Goal: Navigation & Orientation: Find specific page/section

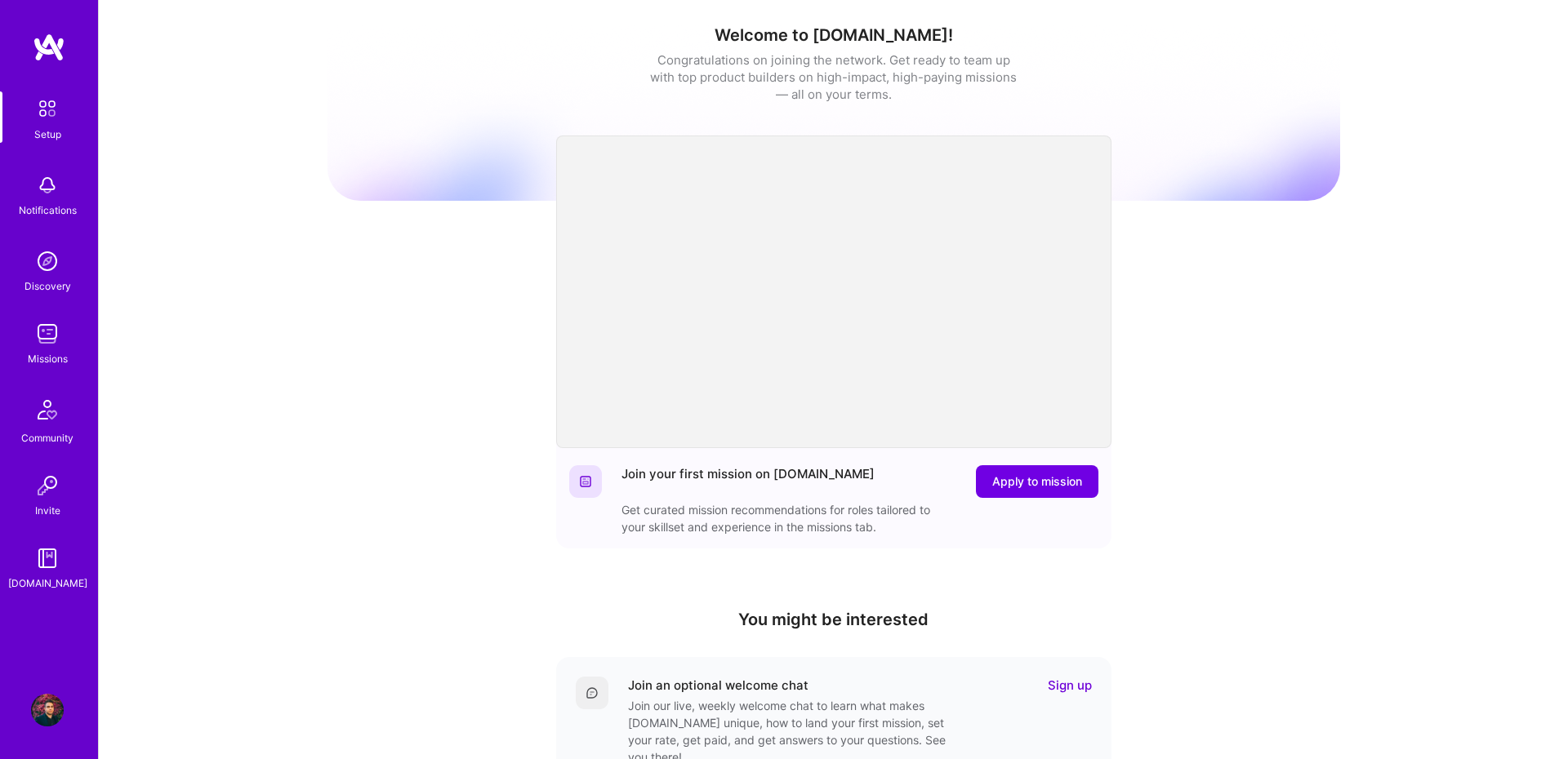
click at [56, 351] on div "Missions" at bounding box center [47, 359] width 40 height 17
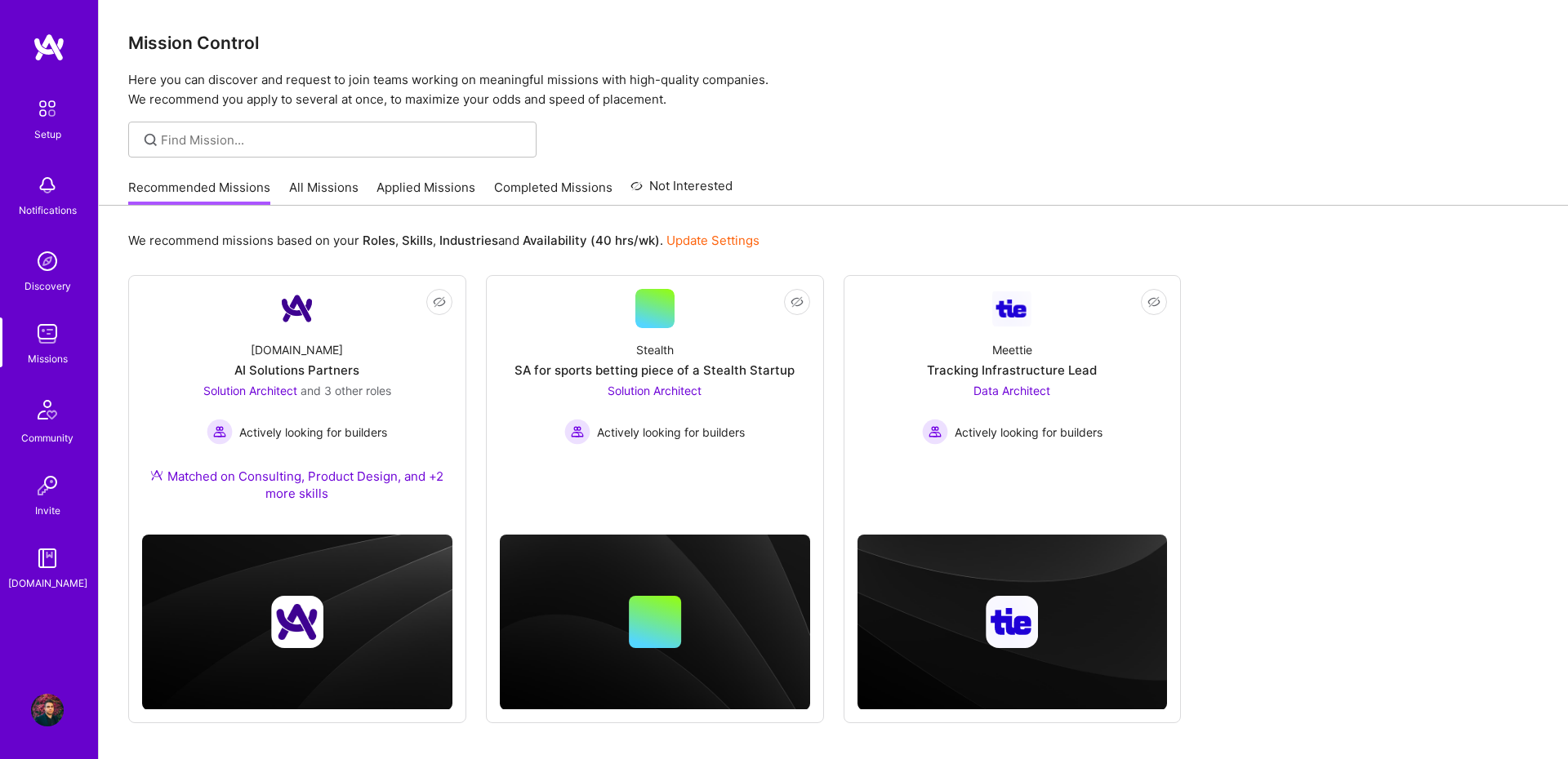
click at [342, 194] on link "All Missions" at bounding box center [324, 192] width 69 height 27
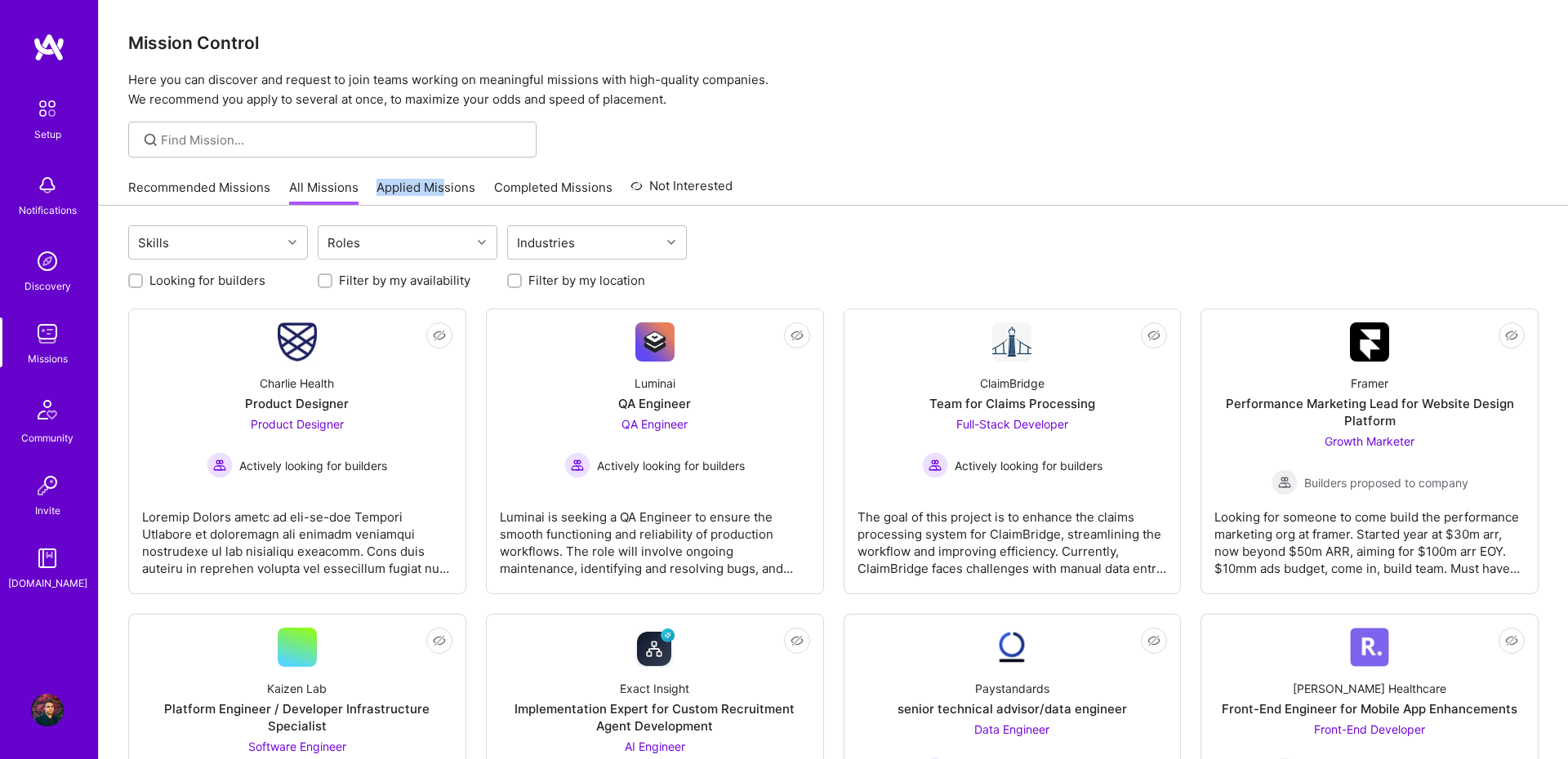
click at [443, 178] on div "Recommended Missions All Missions Applied Missions Completed Missions Not Inter…" at bounding box center [430, 187] width 605 height 35
click at [430, 189] on link "Applied Missions" at bounding box center [425, 192] width 98 height 27
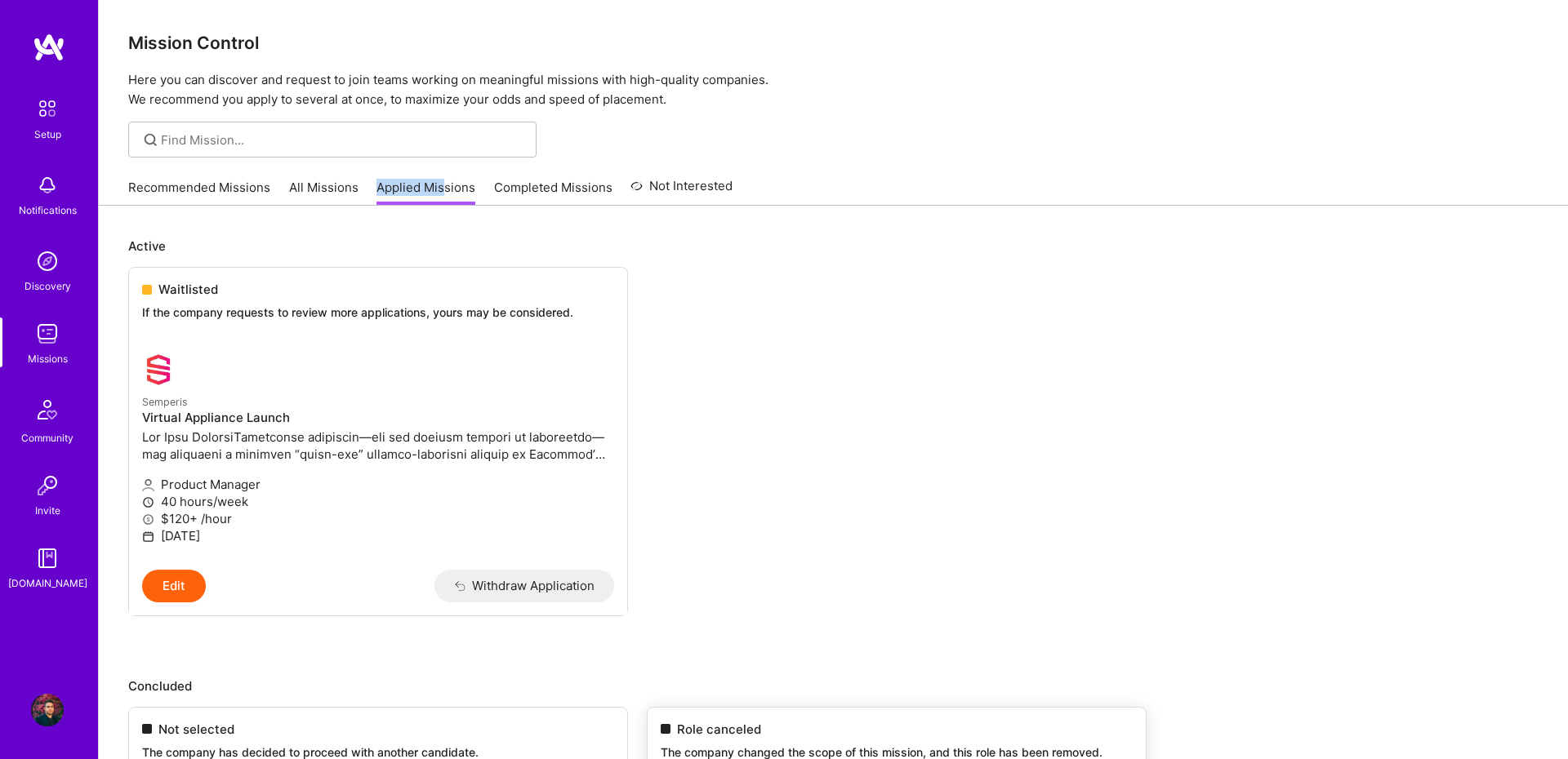
scroll to position [563, 0]
